Goal: Information Seeking & Learning: Understand process/instructions

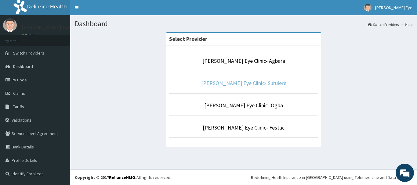
click at [230, 82] on link "[PERSON_NAME] Eye Clinic- Surulere" at bounding box center [243, 83] width 85 height 7
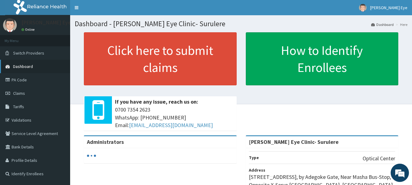
click at [43, 70] on link "Dashboard" at bounding box center [35, 66] width 70 height 13
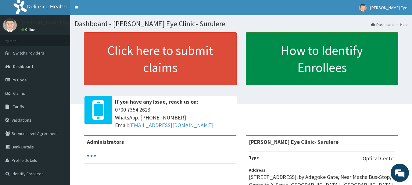
click at [319, 69] on link "How to Identify Enrollees" at bounding box center [322, 58] width 153 height 53
